Goal: Book appointment/travel/reservation

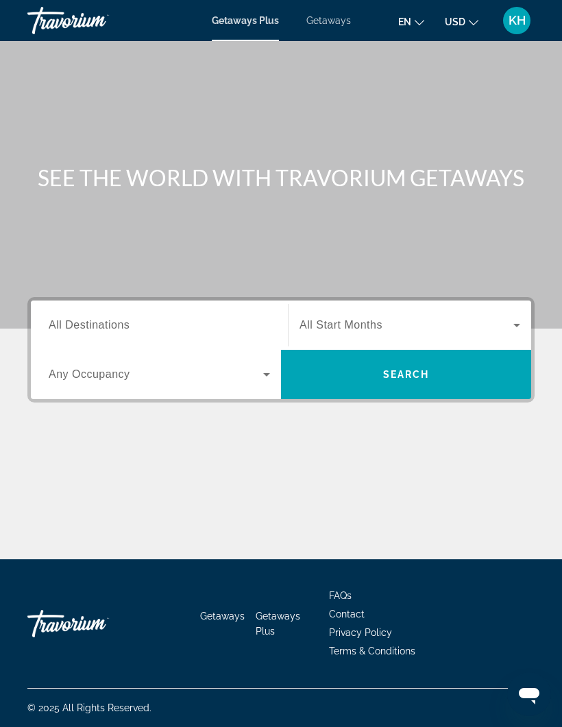
click at [208, 332] on input "Destination All Destinations" at bounding box center [159, 326] width 221 height 16
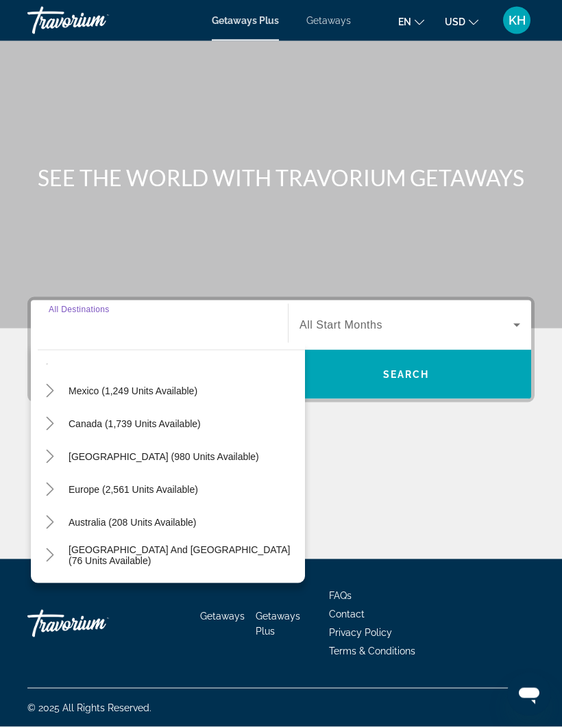
scroll to position [47, 0]
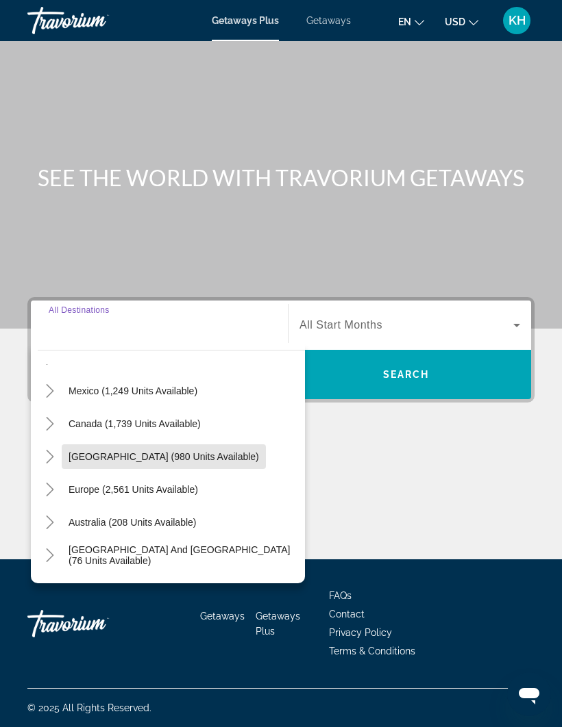
click at [245, 451] on span "[GEOGRAPHIC_DATA] (980 units available)" at bounding box center [163, 456] width 190 height 11
type input "**********"
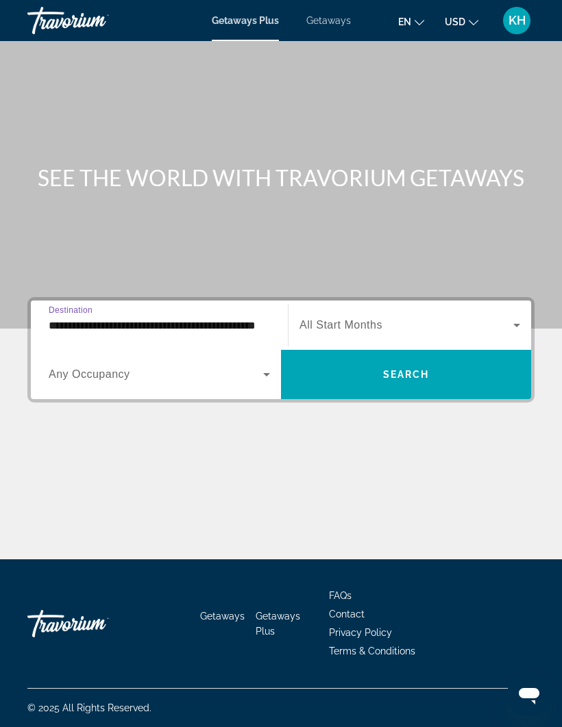
click at [486, 317] on span "Search widget" at bounding box center [406, 325] width 214 height 16
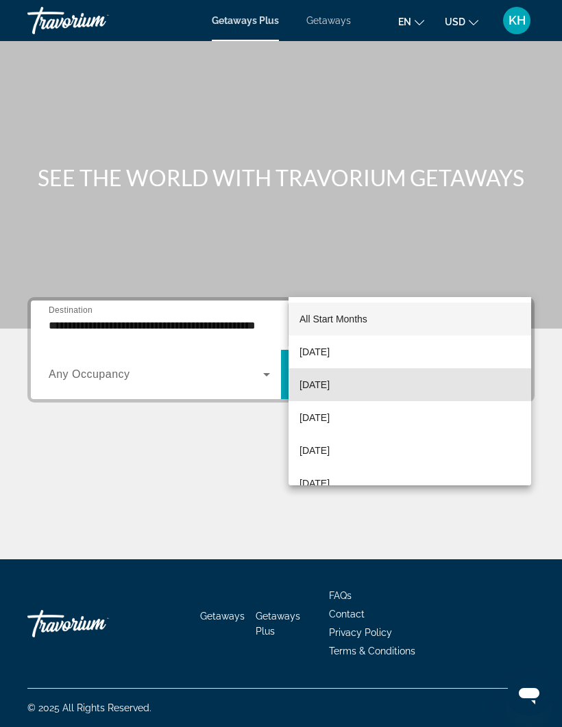
click at [365, 385] on mat-option "[DATE]" at bounding box center [409, 385] width 242 height 33
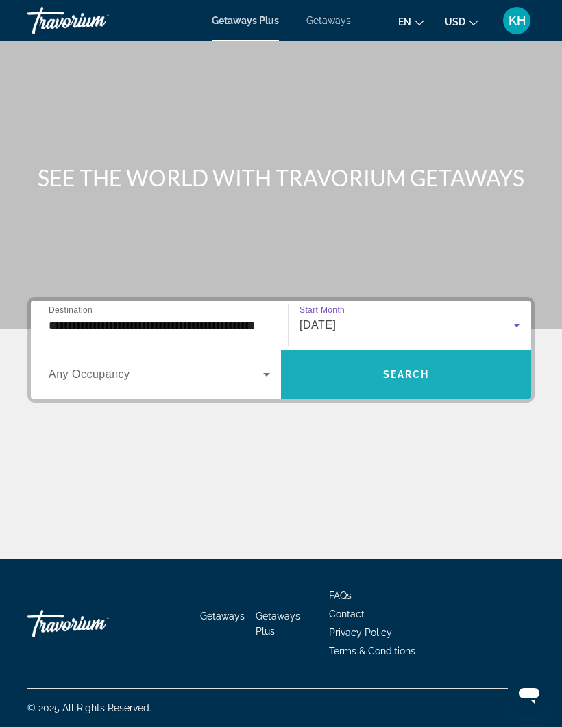
click at [442, 358] on span "Search widget" at bounding box center [406, 374] width 250 height 33
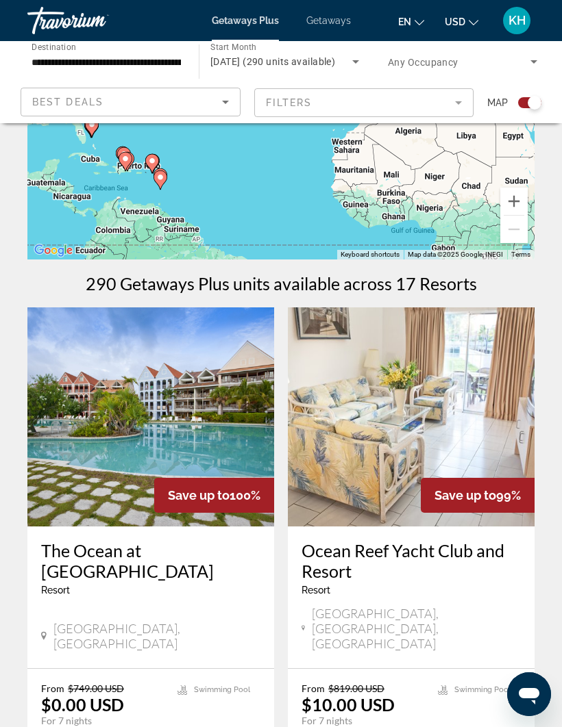
scroll to position [152, 0]
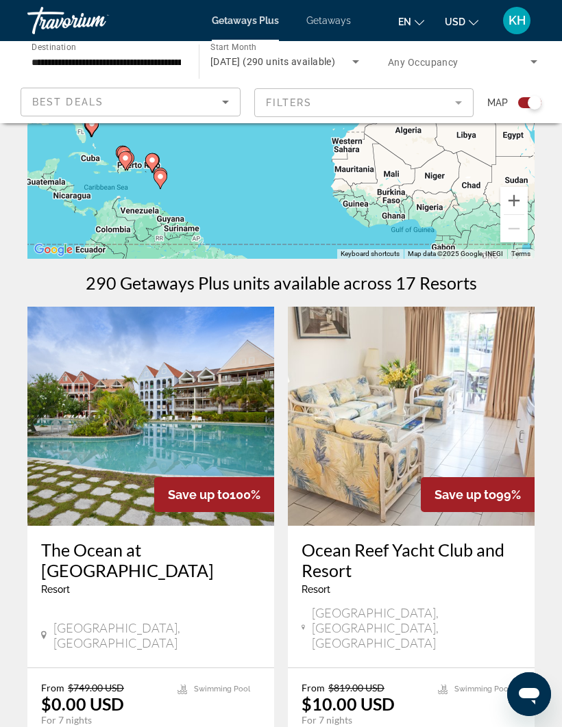
click at [448, 100] on mat-form-field "Filters" at bounding box center [364, 102] width 220 height 29
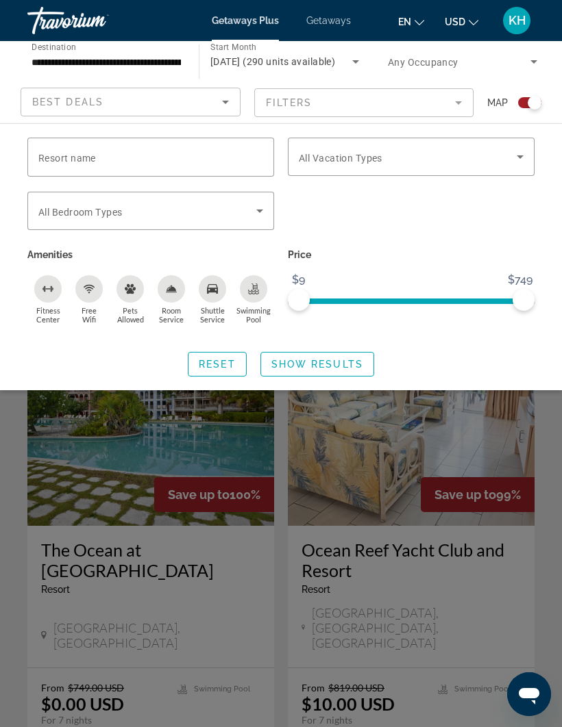
click at [501, 164] on span "Search widget" at bounding box center [408, 157] width 218 height 16
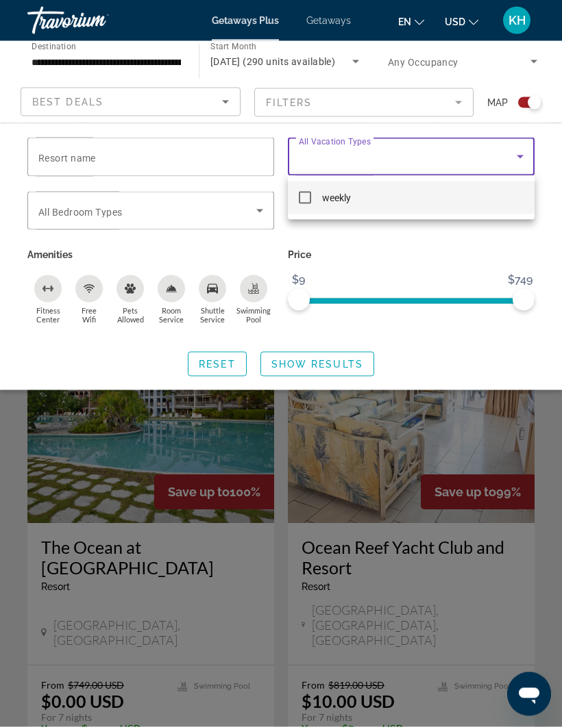
scroll to position [155, 0]
click at [361, 368] on div at bounding box center [281, 363] width 562 height 727
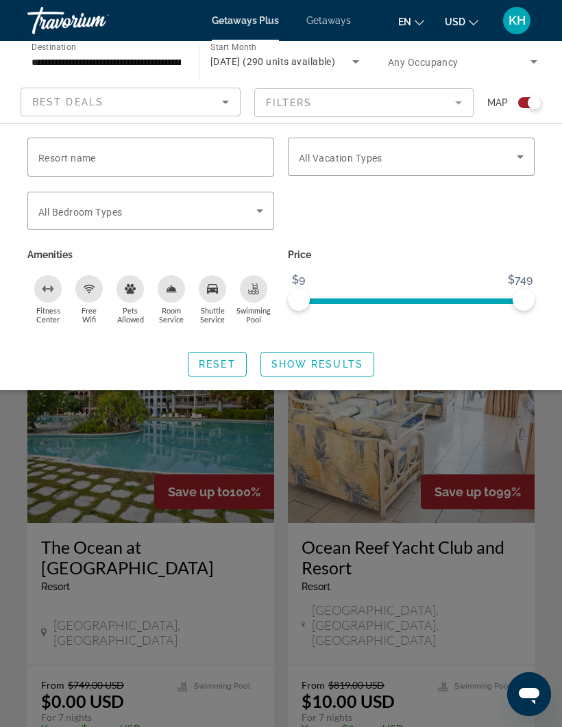
click at [346, 363] on span "Show Results" at bounding box center [317, 364] width 92 height 11
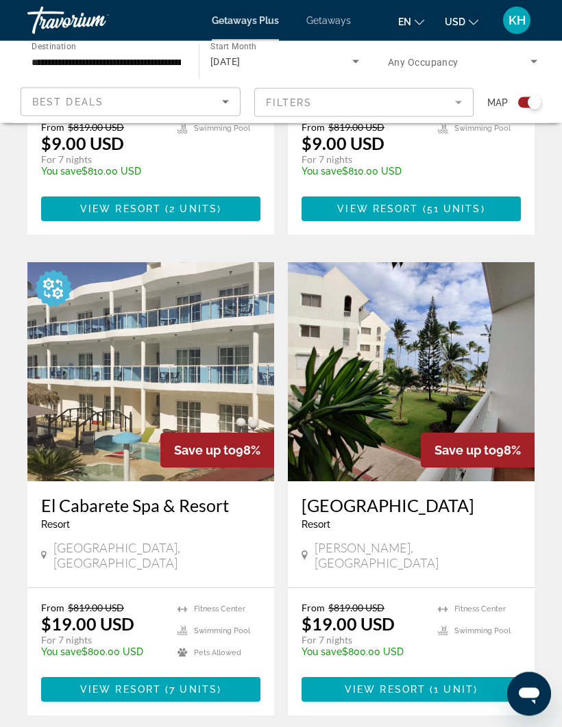
scroll to position [1214, 0]
click at [213, 684] on span "7 units" at bounding box center [193, 689] width 48 height 11
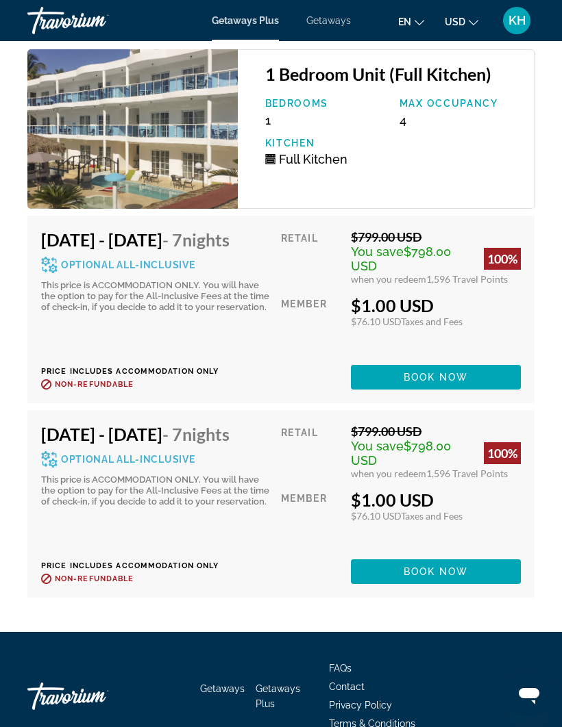
scroll to position [3809, 0]
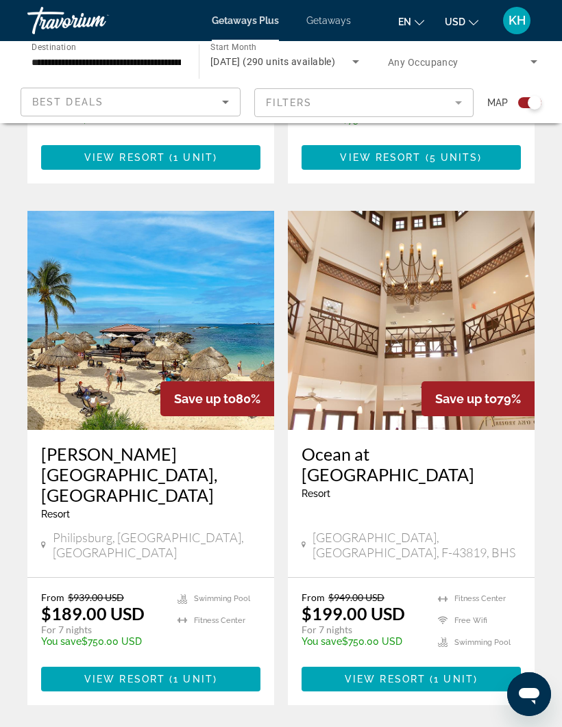
scroll to position [2758, 0]
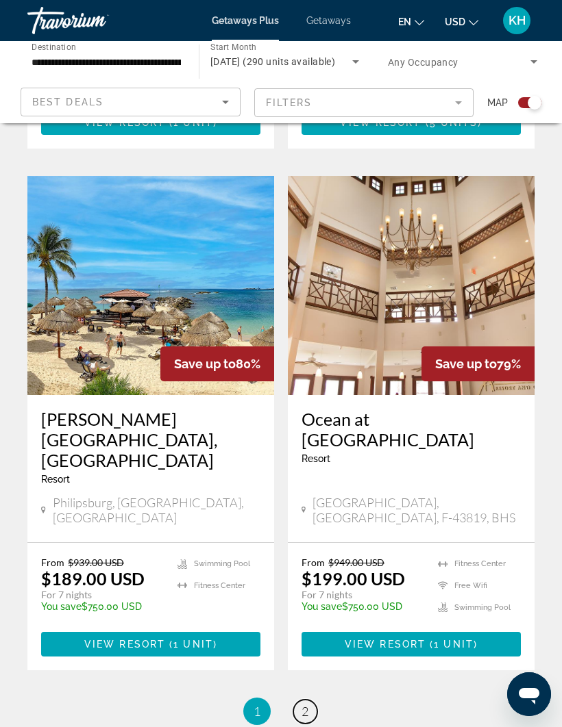
click at [310, 700] on link "page 2" at bounding box center [305, 712] width 24 height 24
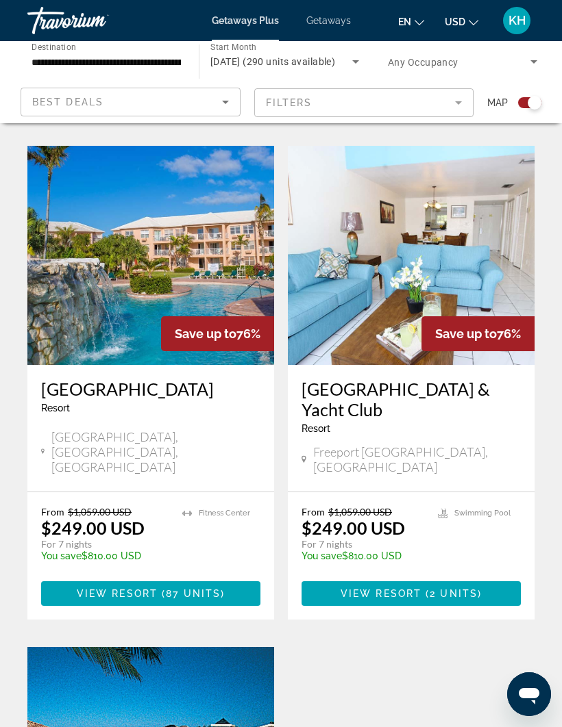
scroll to position [834, 0]
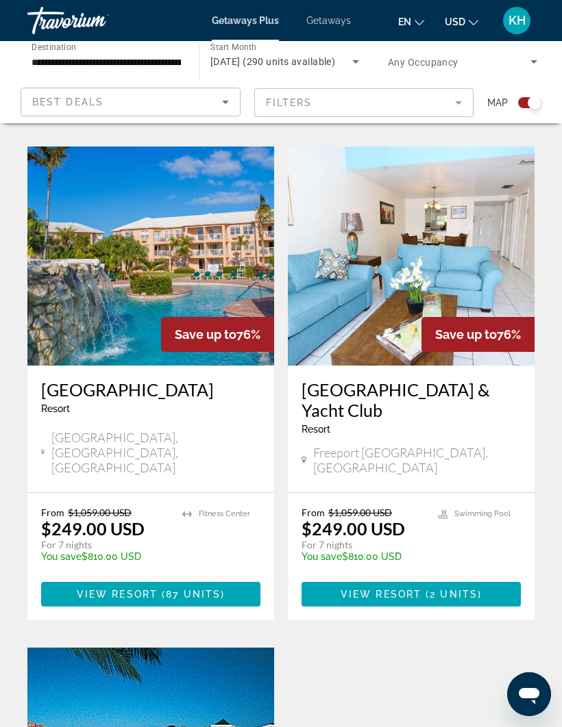
click at [84, 189] on img "Main content" at bounding box center [150, 256] width 247 height 219
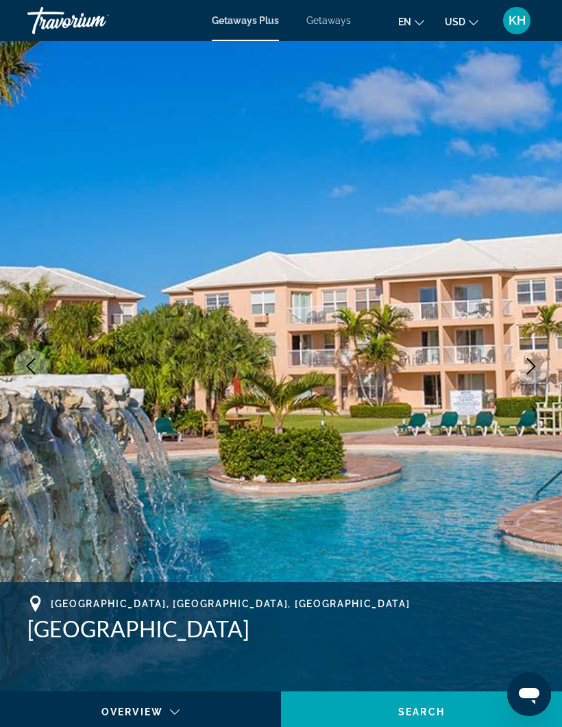
click at [331, 21] on span "Getaways" at bounding box center [328, 20] width 45 height 11
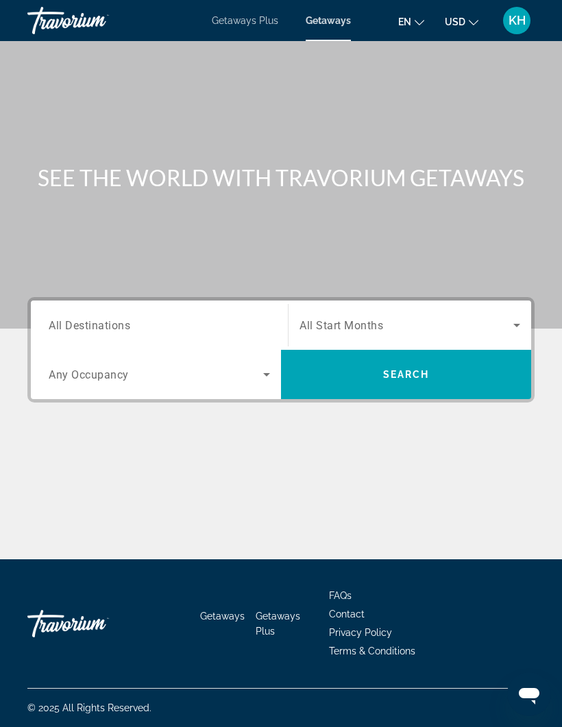
click at [115, 319] on input "Destination All Destinations" at bounding box center [159, 326] width 221 height 16
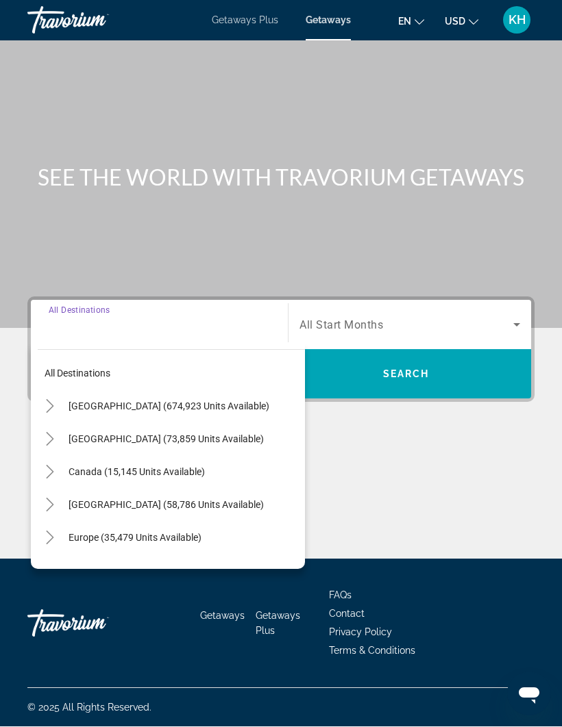
scroll to position [47, 0]
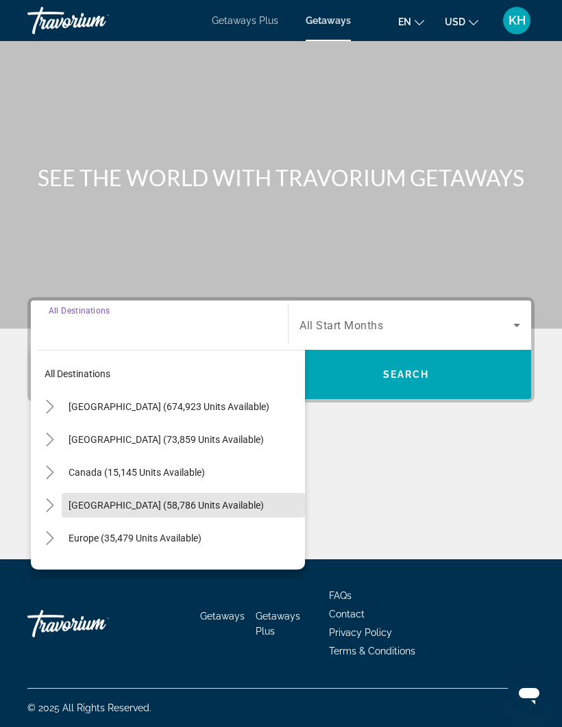
click at [114, 489] on span "Search widget" at bounding box center [183, 505] width 243 height 33
type input "**********"
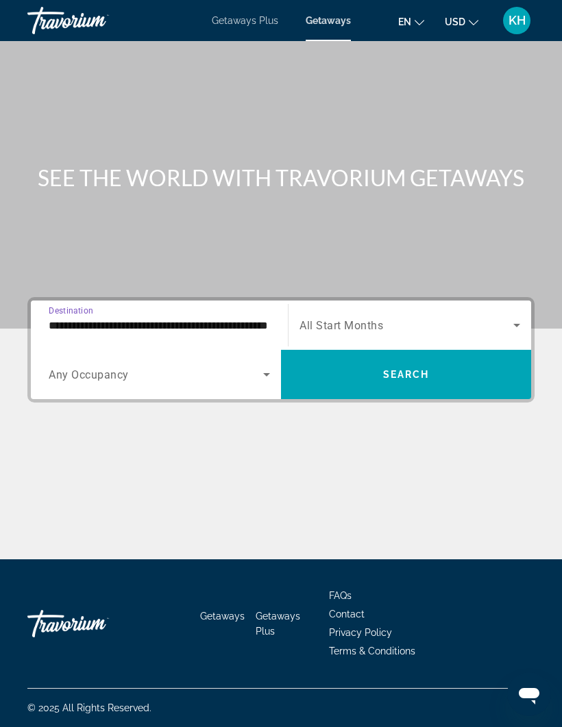
click at [338, 319] on span "All Start Months" at bounding box center [341, 325] width 84 height 13
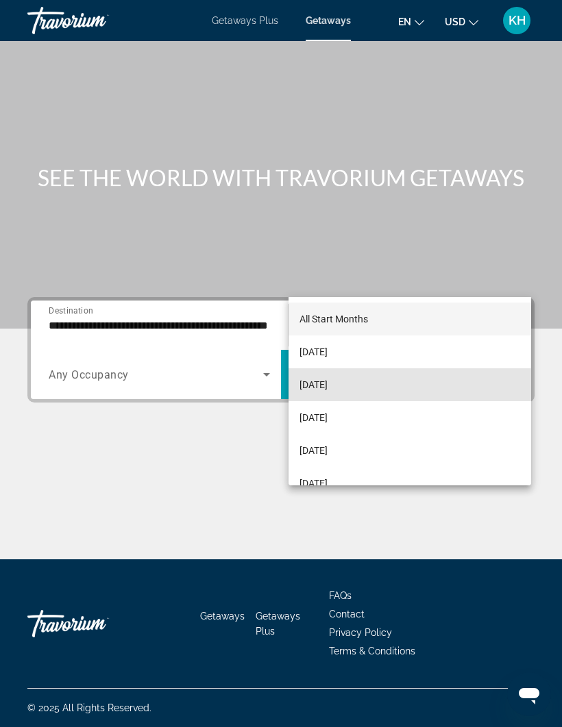
click at [308, 383] on span "[DATE]" at bounding box center [313, 385] width 28 height 16
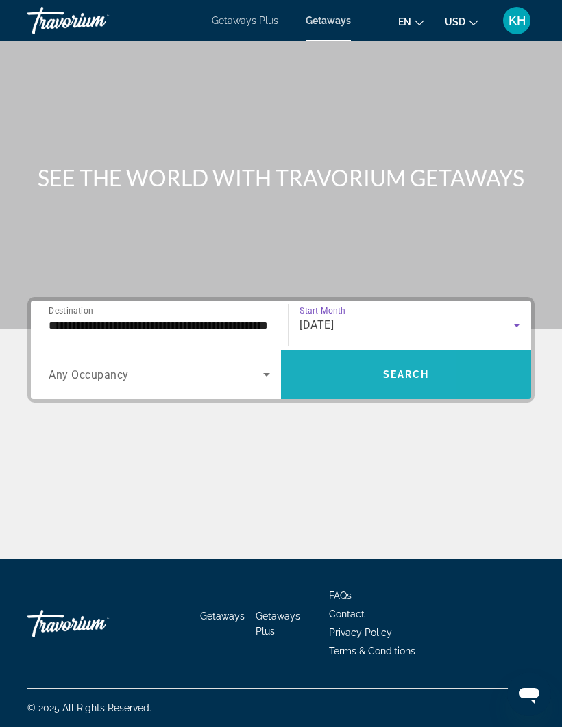
click at [320, 358] on span "Search widget" at bounding box center [406, 374] width 250 height 33
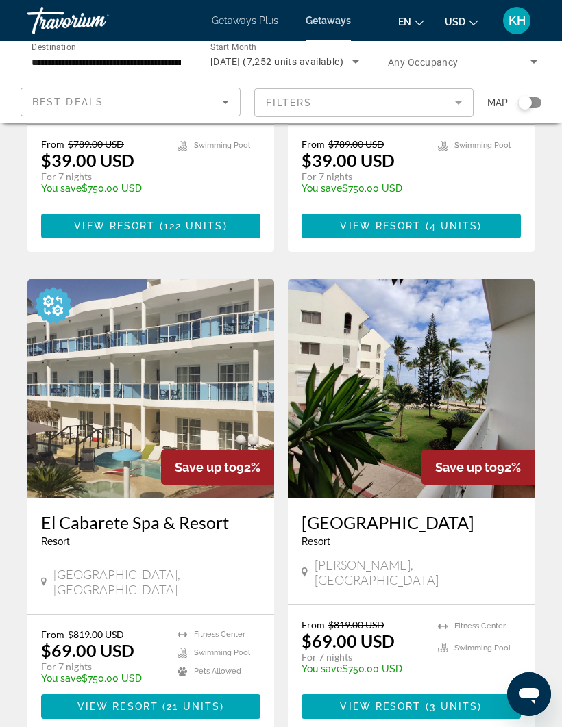
scroll to position [2403, 0]
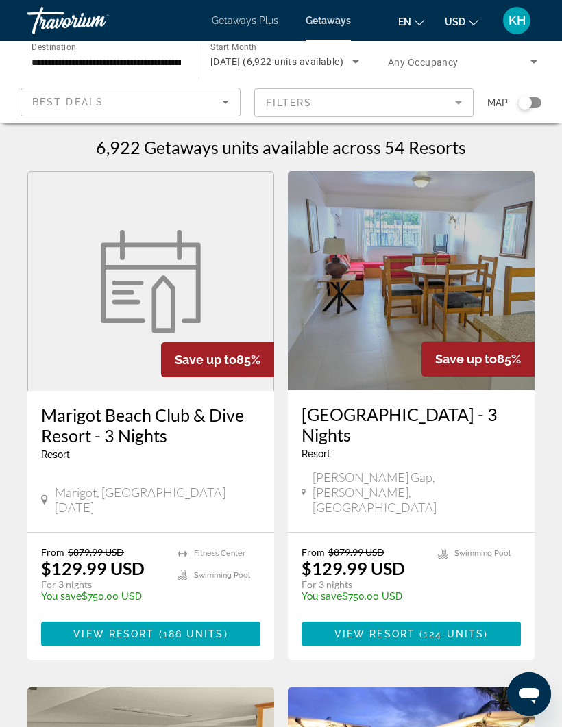
click at [95, 444] on h3 "Marigot Beach Club & Dive Resort - 3 Nights" at bounding box center [150, 425] width 219 height 41
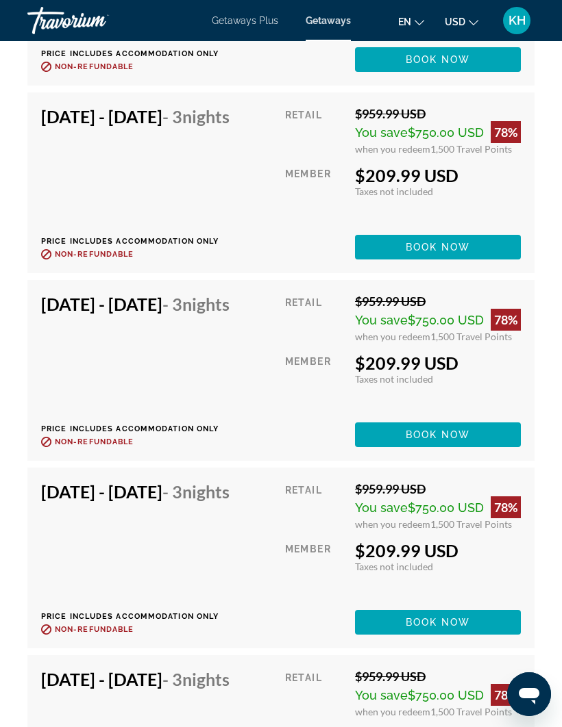
scroll to position [11754, 0]
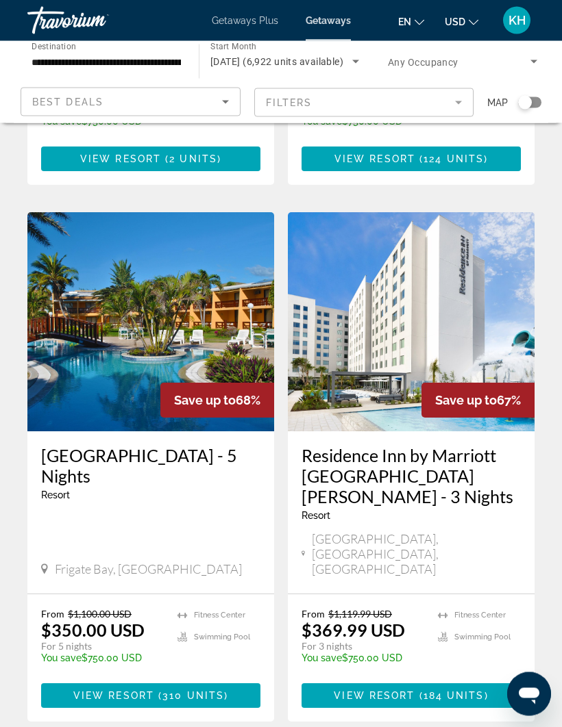
scroll to position [2502, 0]
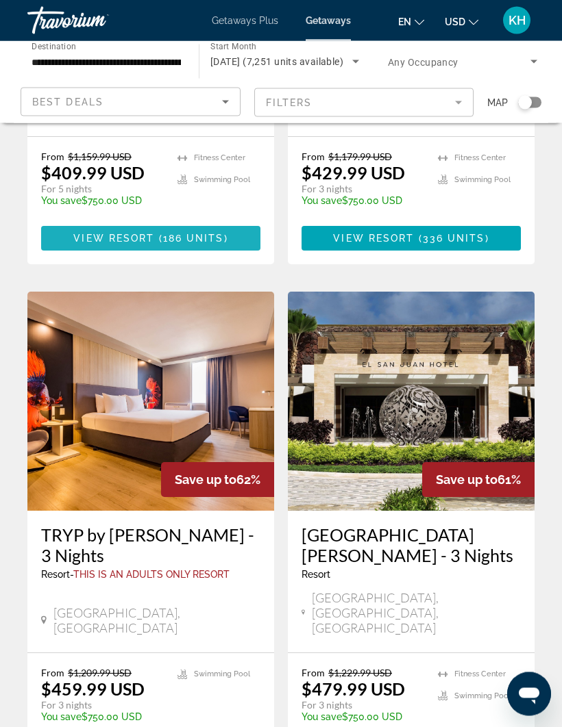
scroll to position [1458, 0]
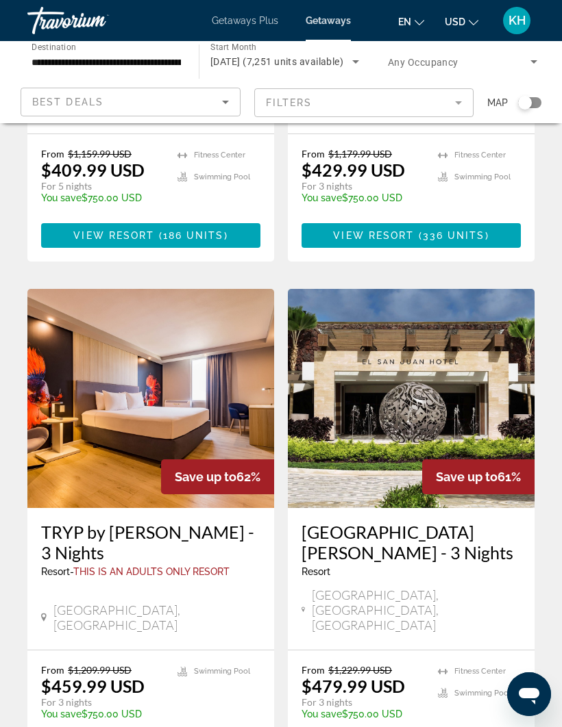
click at [88, 522] on h3 "TRYP by [PERSON_NAME] - 3 Nights" at bounding box center [150, 542] width 219 height 41
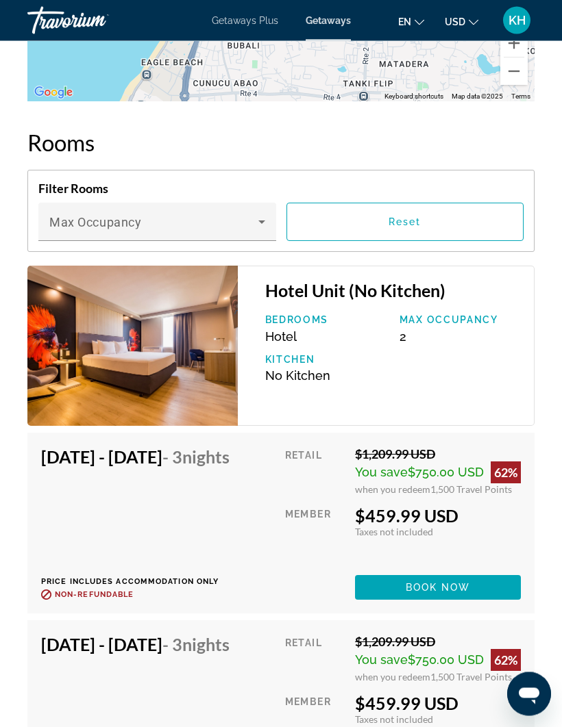
scroll to position [2351, 0]
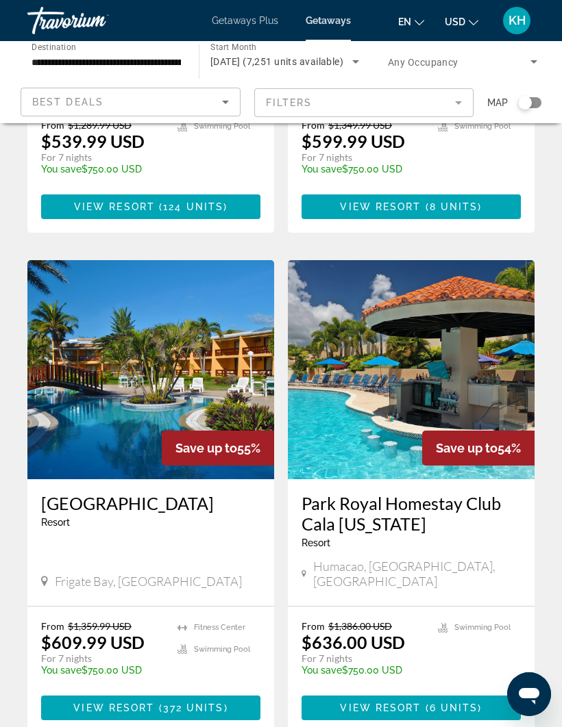
scroll to position [2509, 0]
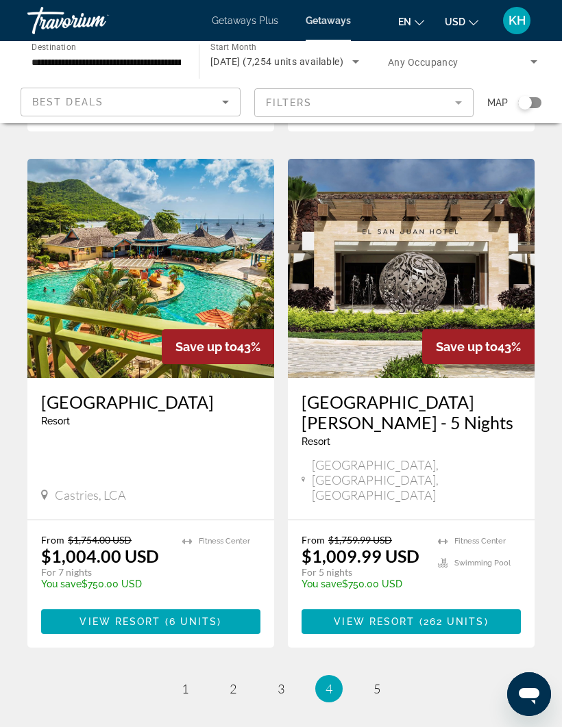
scroll to position [2538, 0]
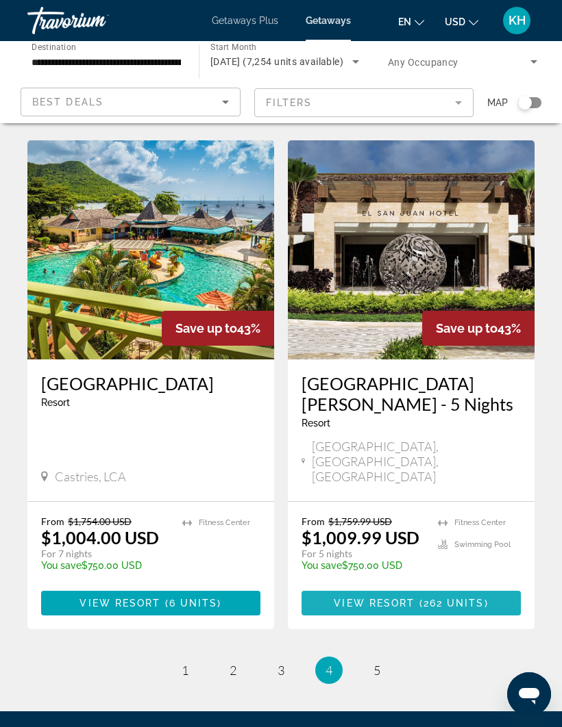
click at [408, 587] on span "Main content" at bounding box center [410, 603] width 219 height 33
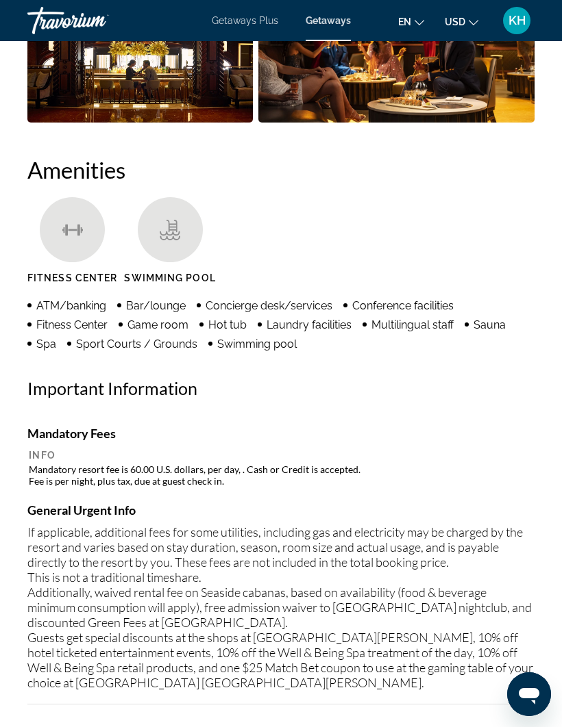
scroll to position [1446, 0]
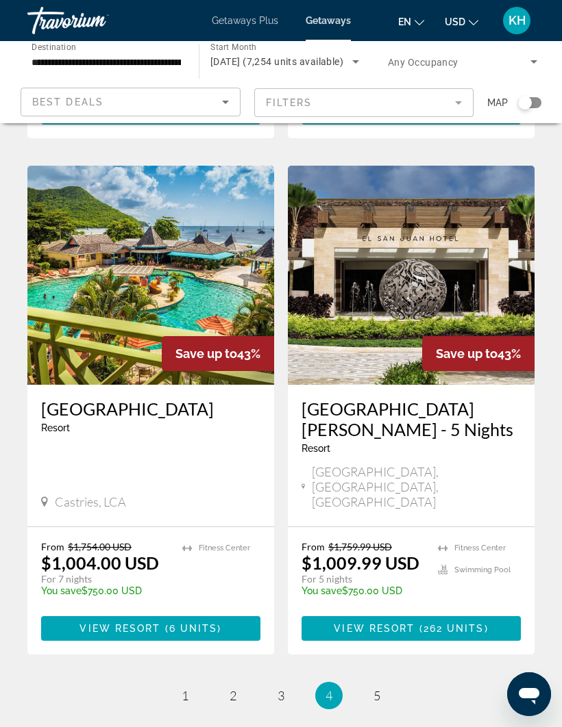
scroll to position [2538, 0]
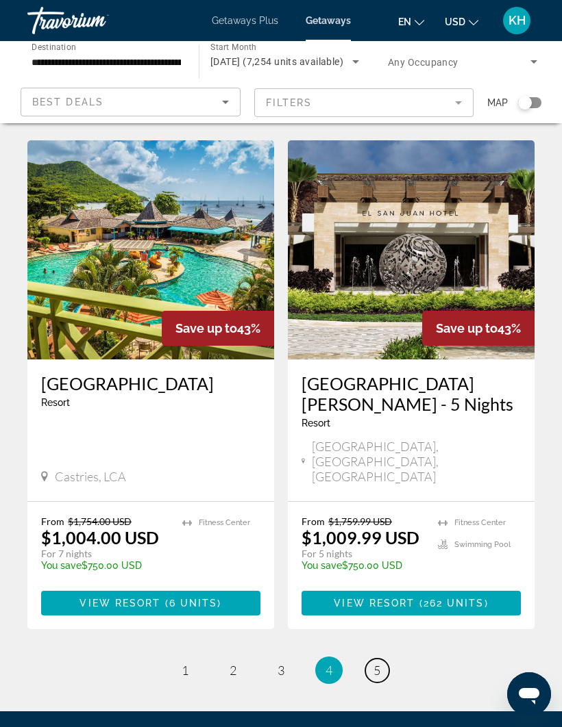
click at [375, 663] on span "5" at bounding box center [376, 670] width 7 height 15
